Goal: Information Seeking & Learning: Compare options

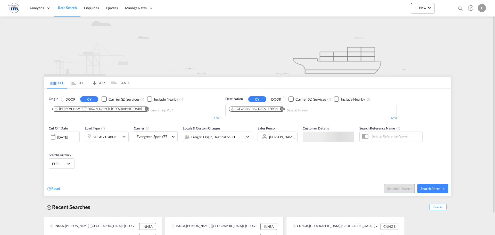
click at [76, 112] on md-chips-wrap "[PERSON_NAME] ([PERSON_NAME]), [GEOGRAPHIC_DATA]" at bounding box center [127, 110] width 151 height 10
click at [144, 109] on md-icon "Remove" at bounding box center [146, 109] width 4 height 4
click at [96, 112] on input "Chips input." at bounding box center [76, 110] width 49 height 8
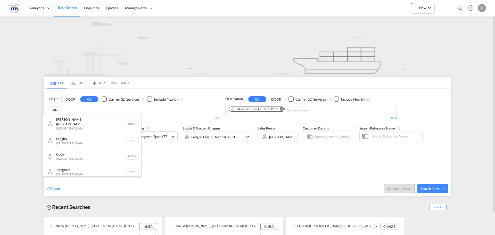
type input "M"
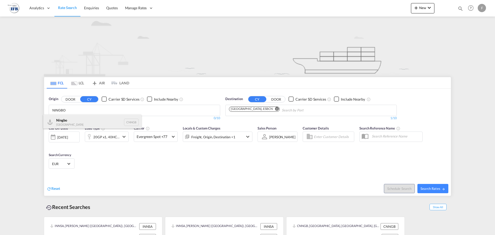
type input "NINGBO"
click at [101, 123] on div "Ningbo China CNNGB" at bounding box center [92, 122] width 98 height 15
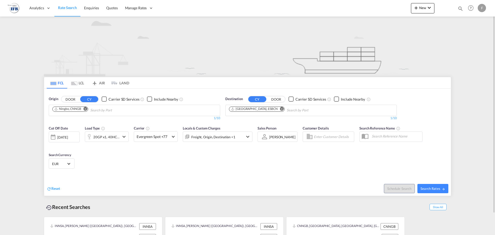
click at [68, 135] on div "[DATE]" at bounding box center [62, 137] width 11 height 5
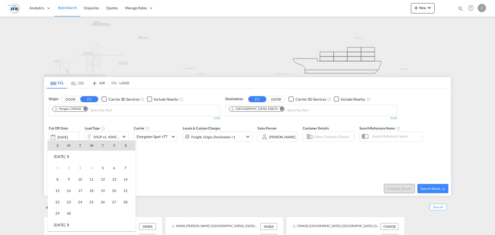
scroll to position [205, 0]
click at [66, 194] on span "15" at bounding box center [69, 191] width 10 height 10
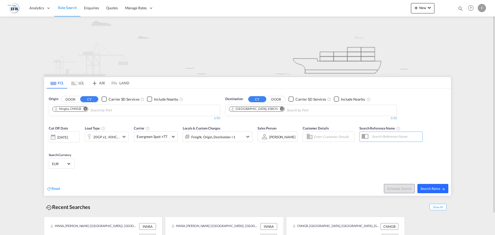
click at [439, 188] on span "Search Rates" at bounding box center [433, 189] width 25 height 4
type input "CNNGB to ESBCN / [DATE]"
